Goal: Information Seeking & Learning: Learn about a topic

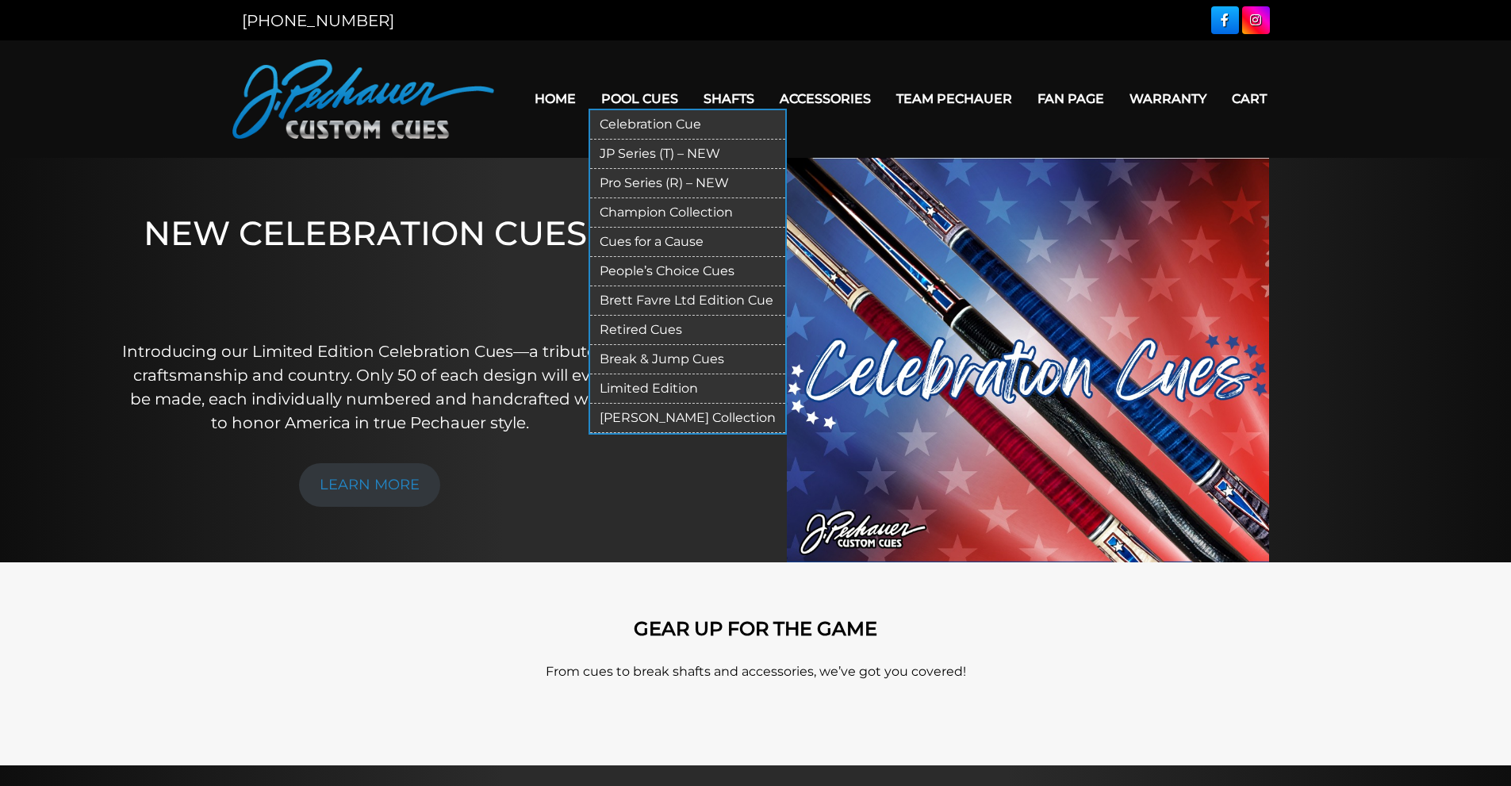
click at [653, 324] on link "Retired Cues" at bounding box center [687, 330] width 195 height 29
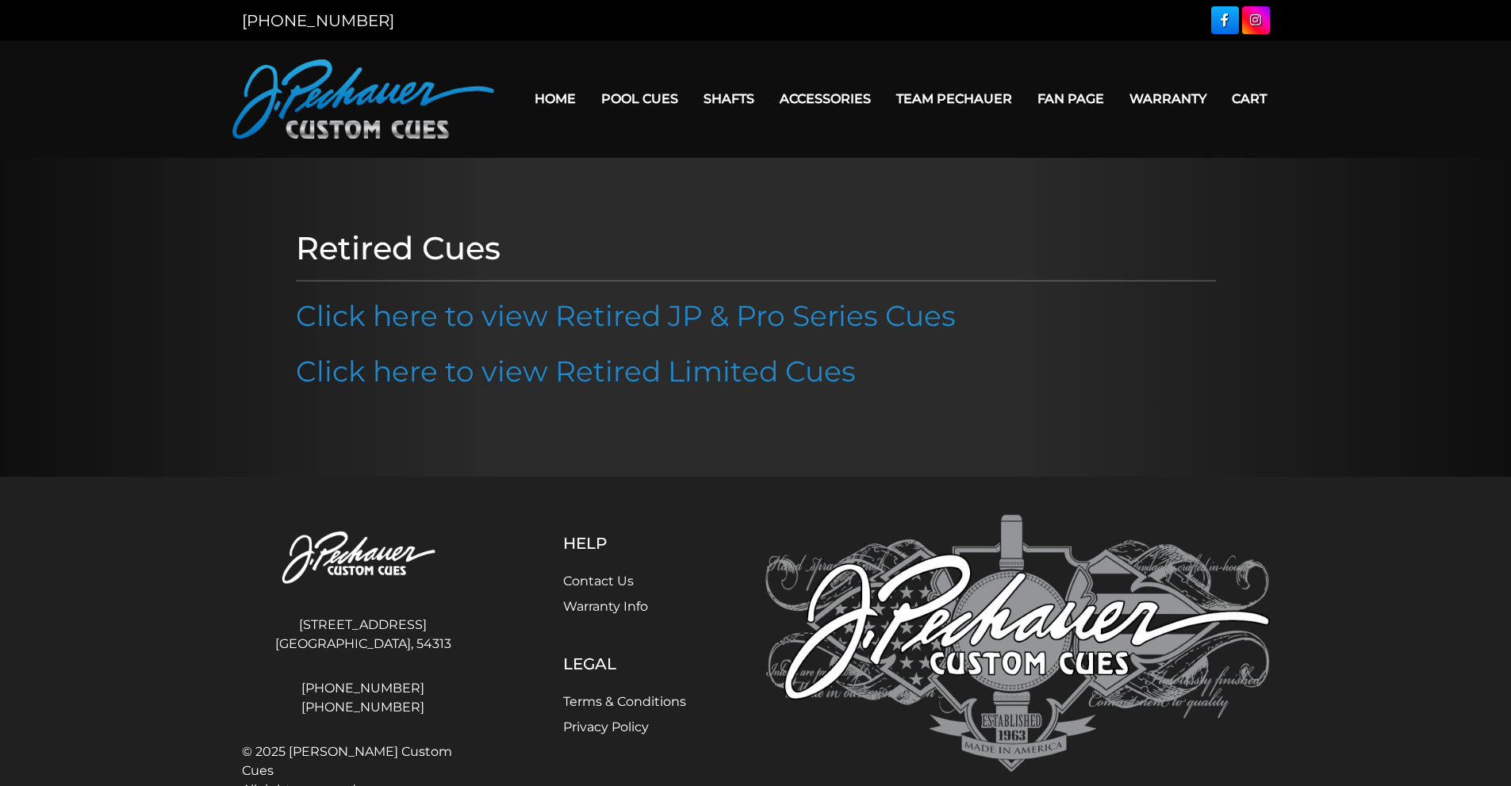
click at [653, 324] on link "Click here to view Retired JP & Pro Series Cues" at bounding box center [626, 315] width 660 height 35
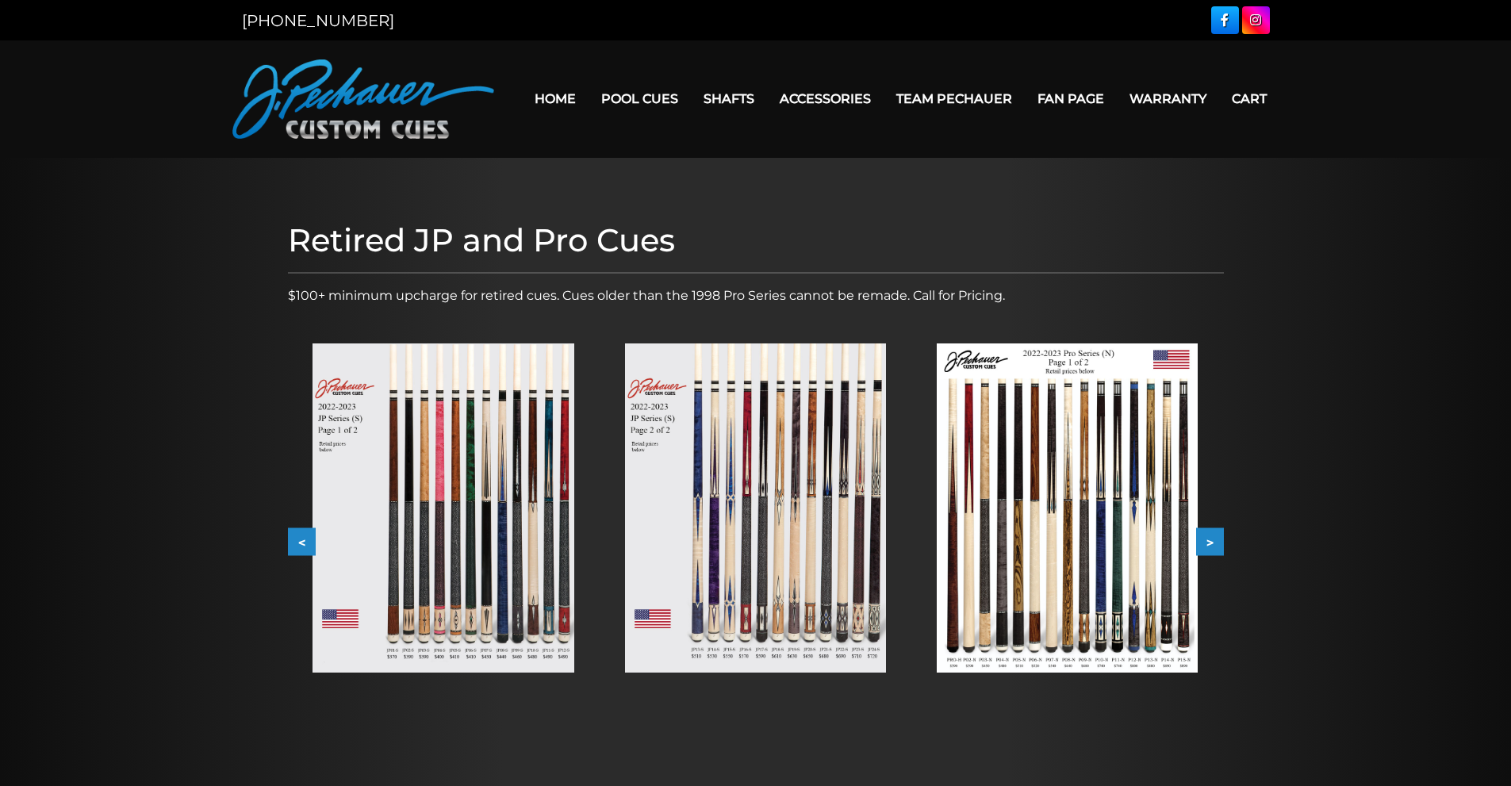
click at [525, 521] on img at bounding box center [442, 507] width 261 height 329
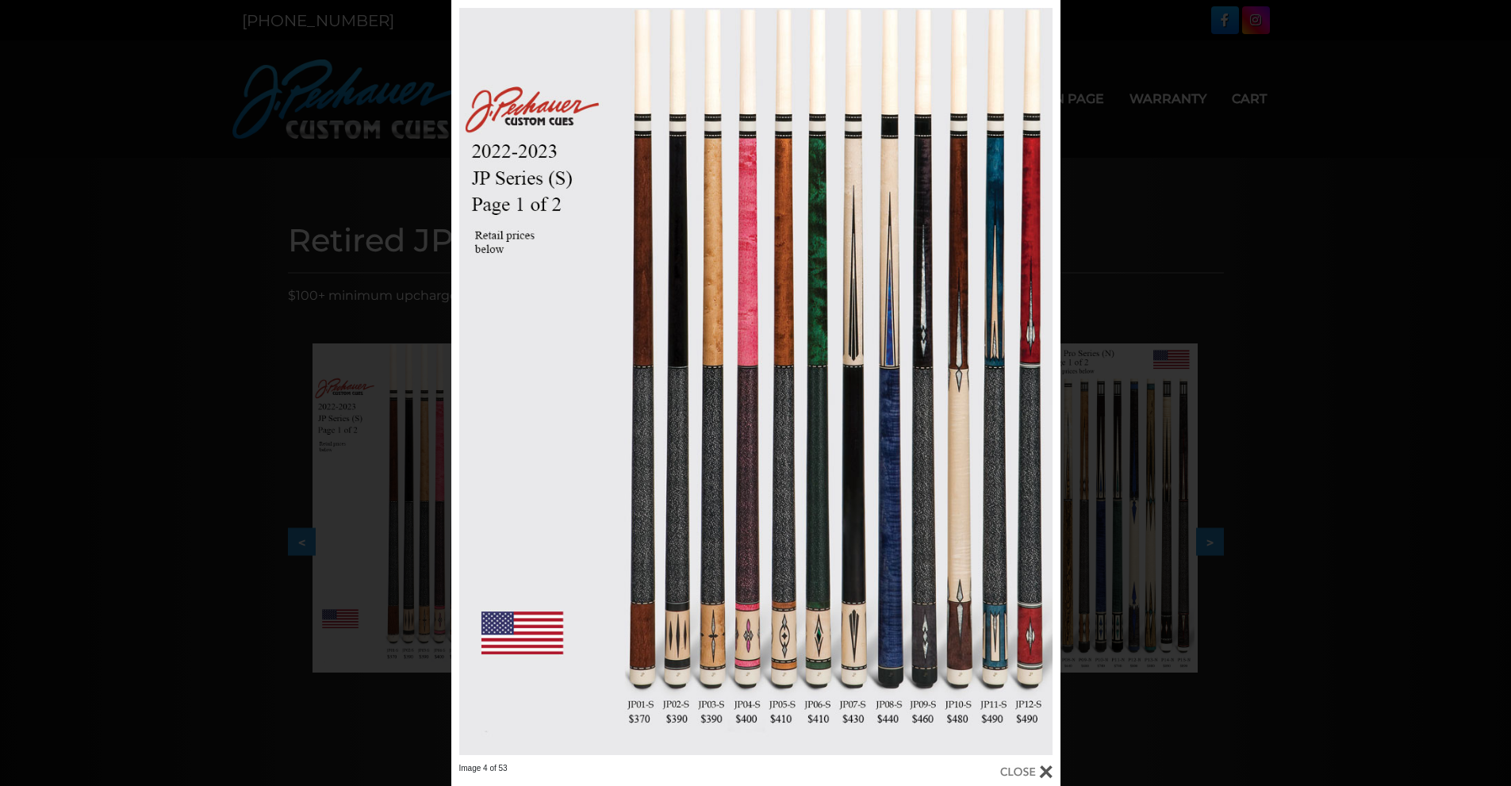
click at [1096, 324] on div "Image 4 of 53" at bounding box center [755, 393] width 1511 height 786
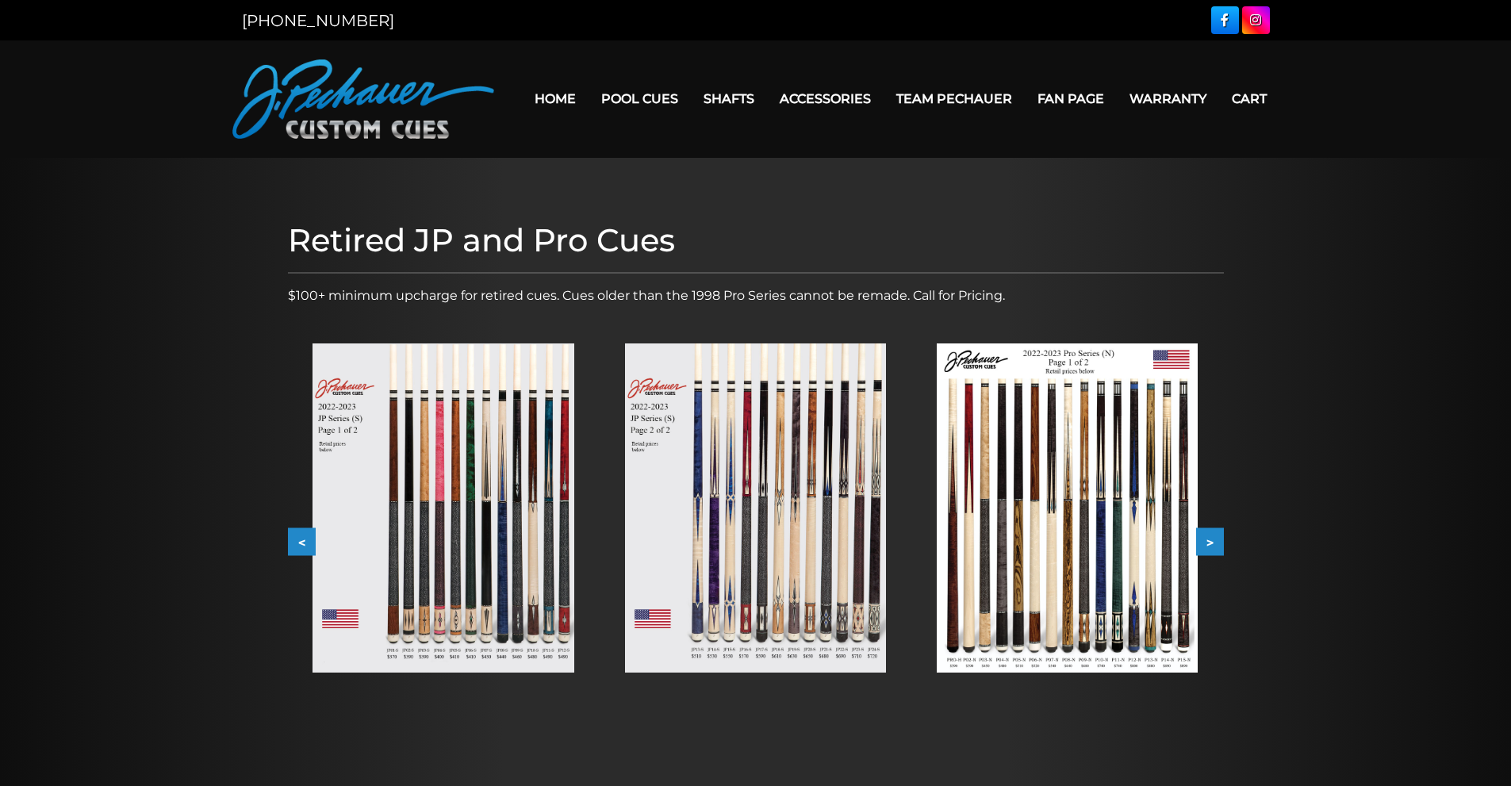
click at [1040, 485] on img at bounding box center [1066, 507] width 261 height 329
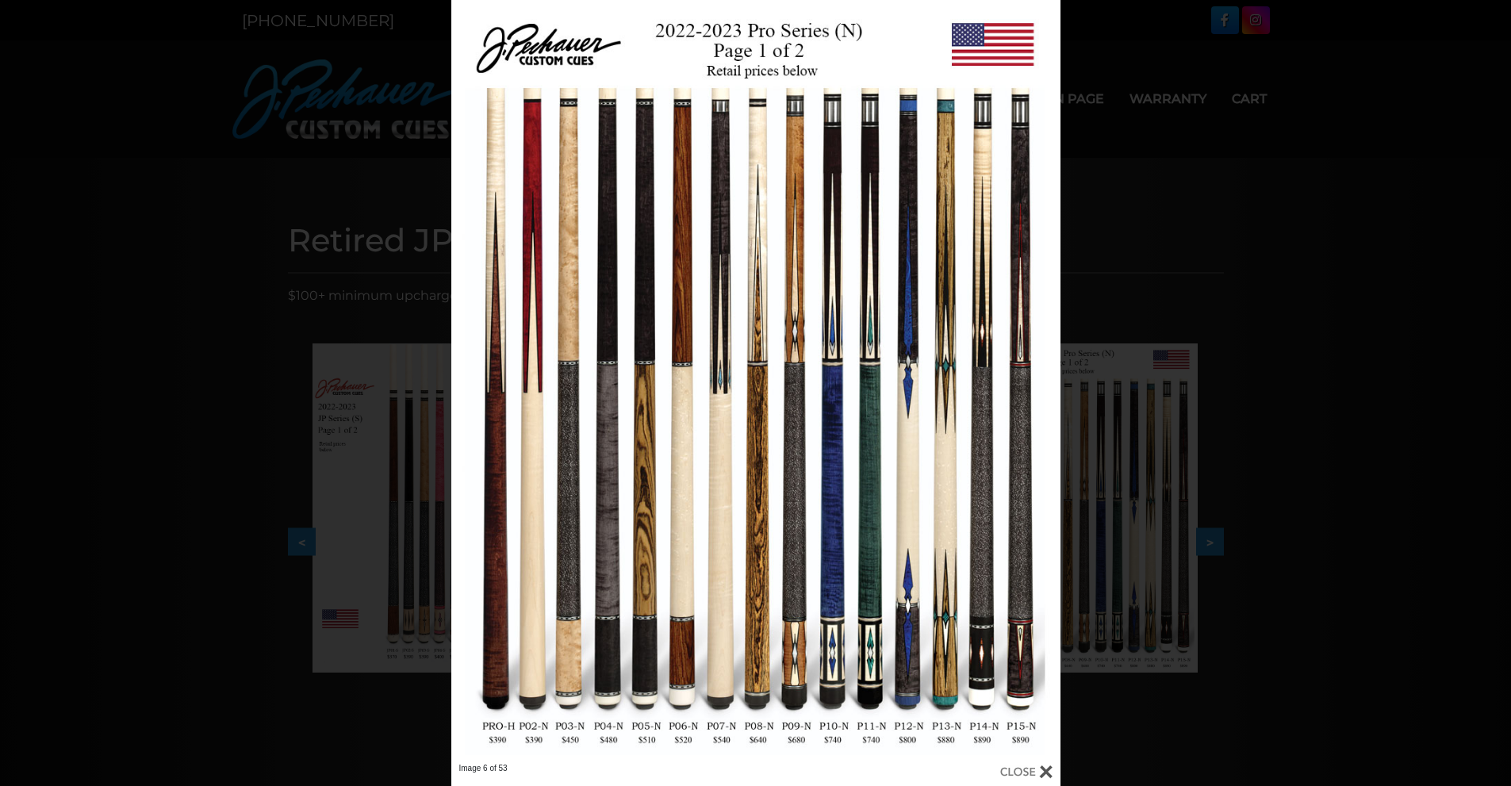
click at [410, 292] on div "Image 6 of 53" at bounding box center [755, 393] width 1511 height 786
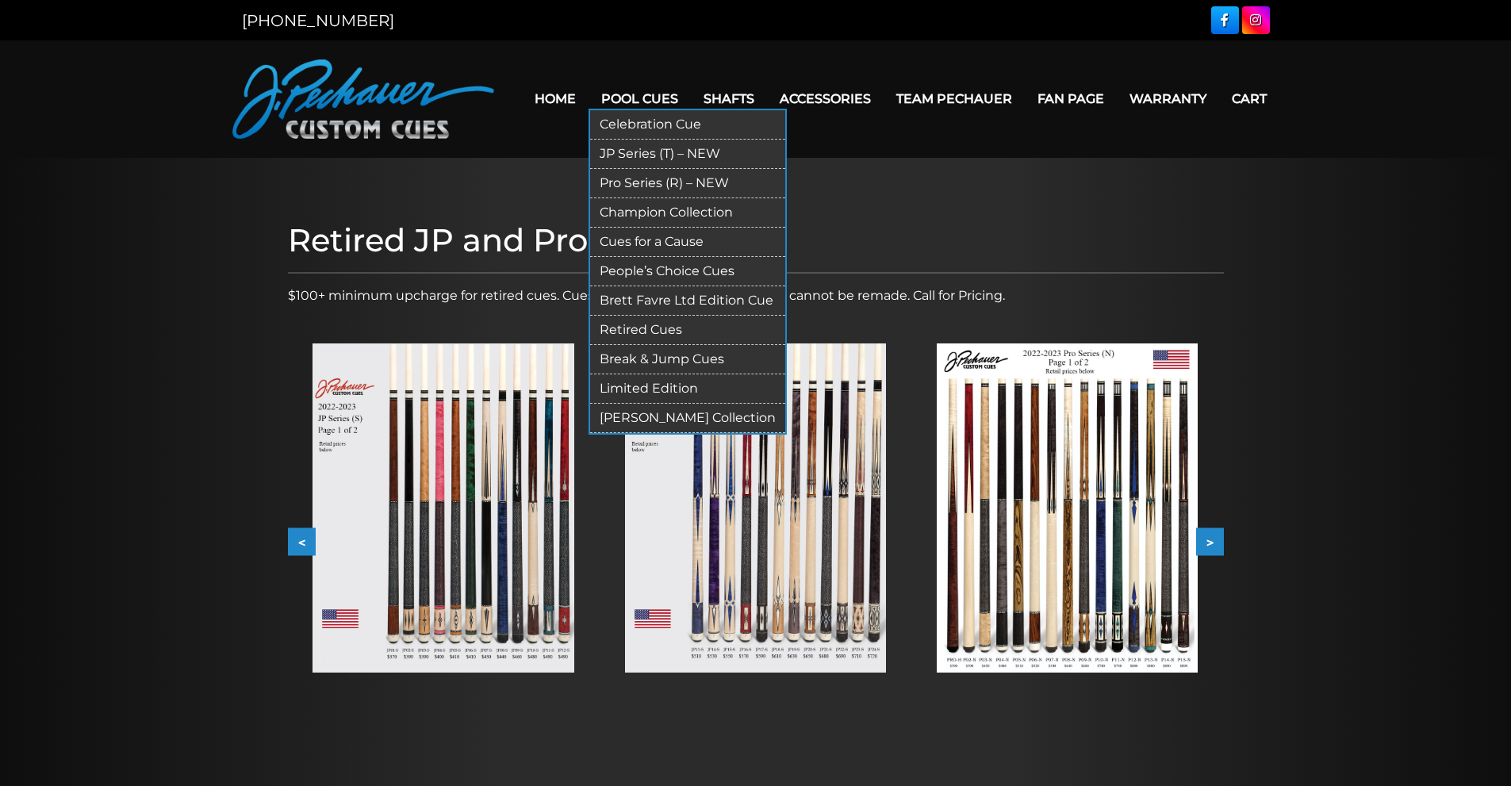
click at [666, 173] on link "Pro Series (R) – NEW" at bounding box center [687, 183] width 195 height 29
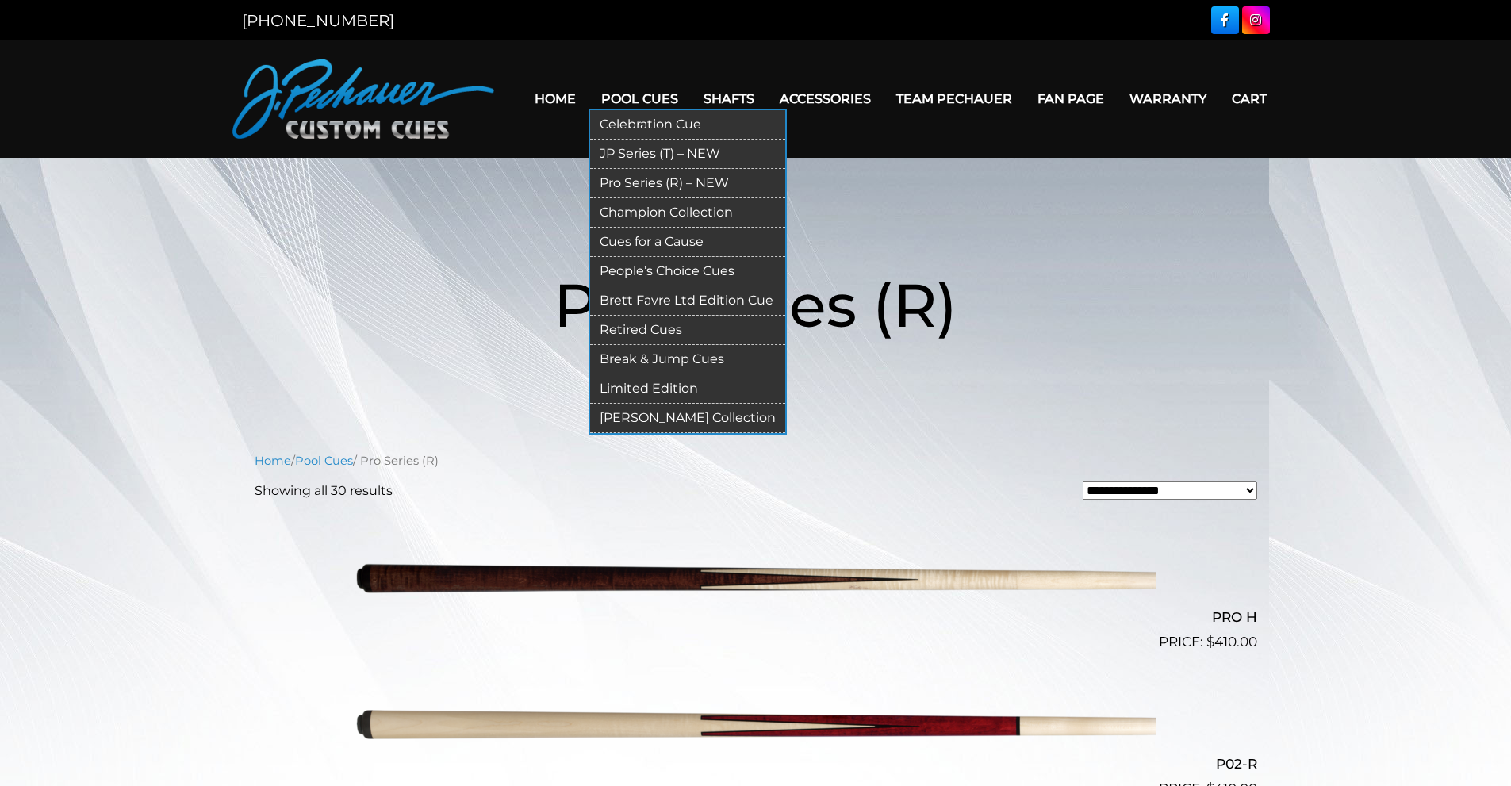
click at [634, 324] on link "Retired Cues" at bounding box center [687, 330] width 195 height 29
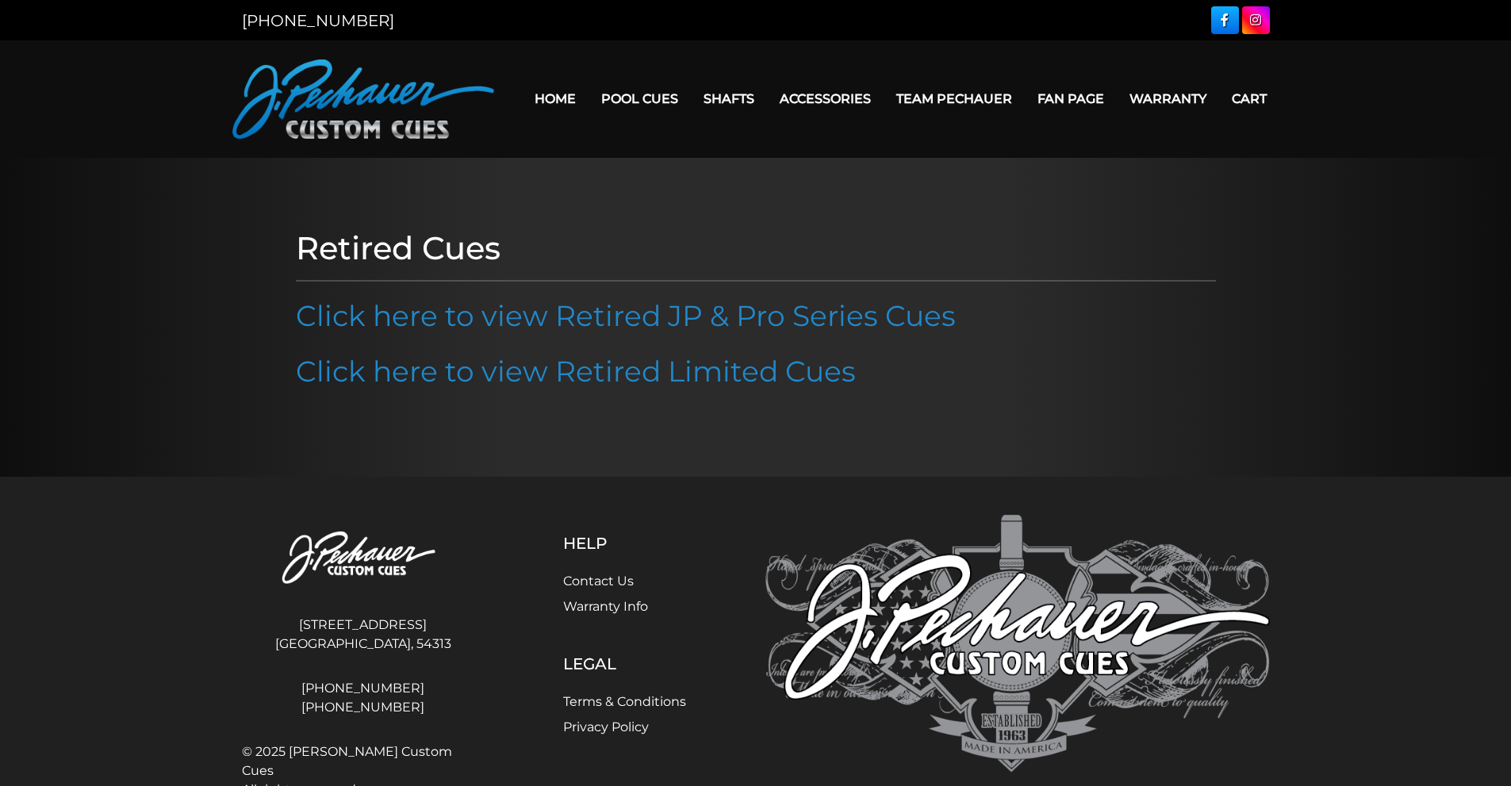
click at [634, 324] on link "Click here to view Retired JP & Pro Series Cues" at bounding box center [626, 315] width 660 height 35
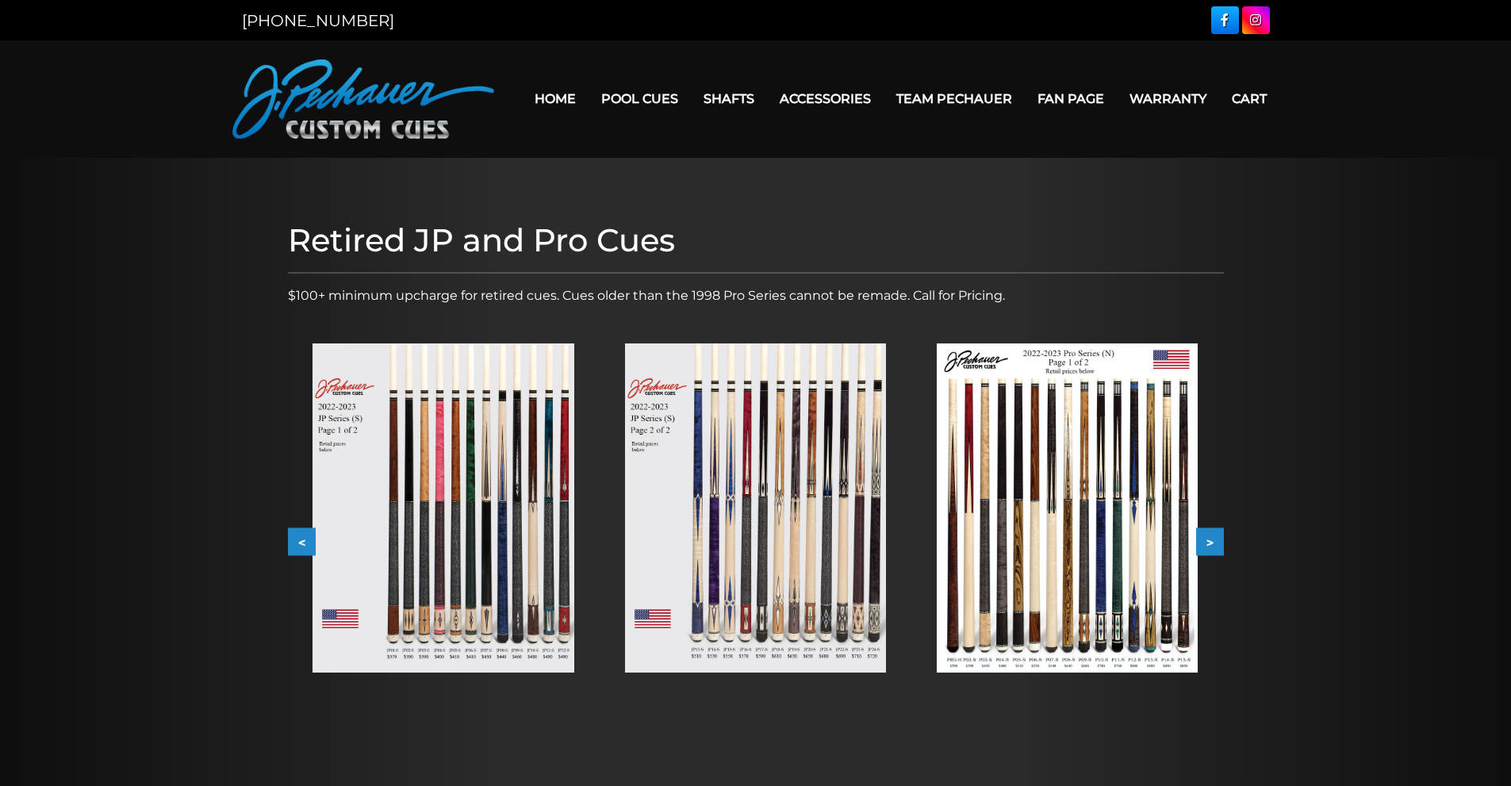
click at [469, 570] on img at bounding box center [442, 507] width 261 height 329
